Goal: Find specific page/section

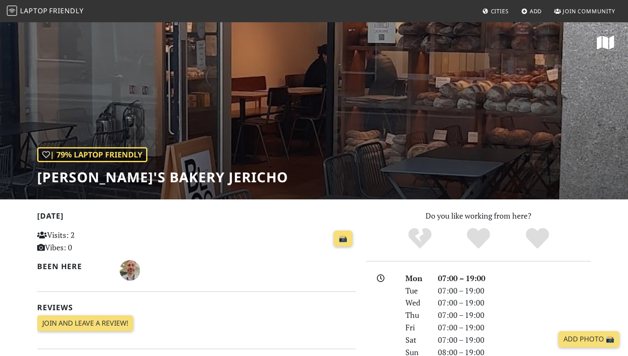
click at [491, 13] on span "Cities" at bounding box center [500, 11] width 18 height 8
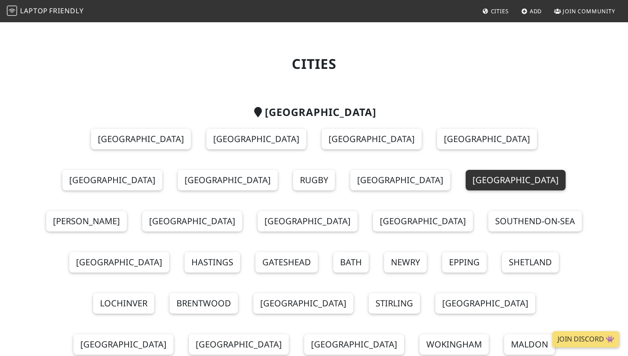
click at [466, 179] on link "Oxford" at bounding box center [516, 180] width 100 height 21
